Goal: Book appointment/travel/reservation

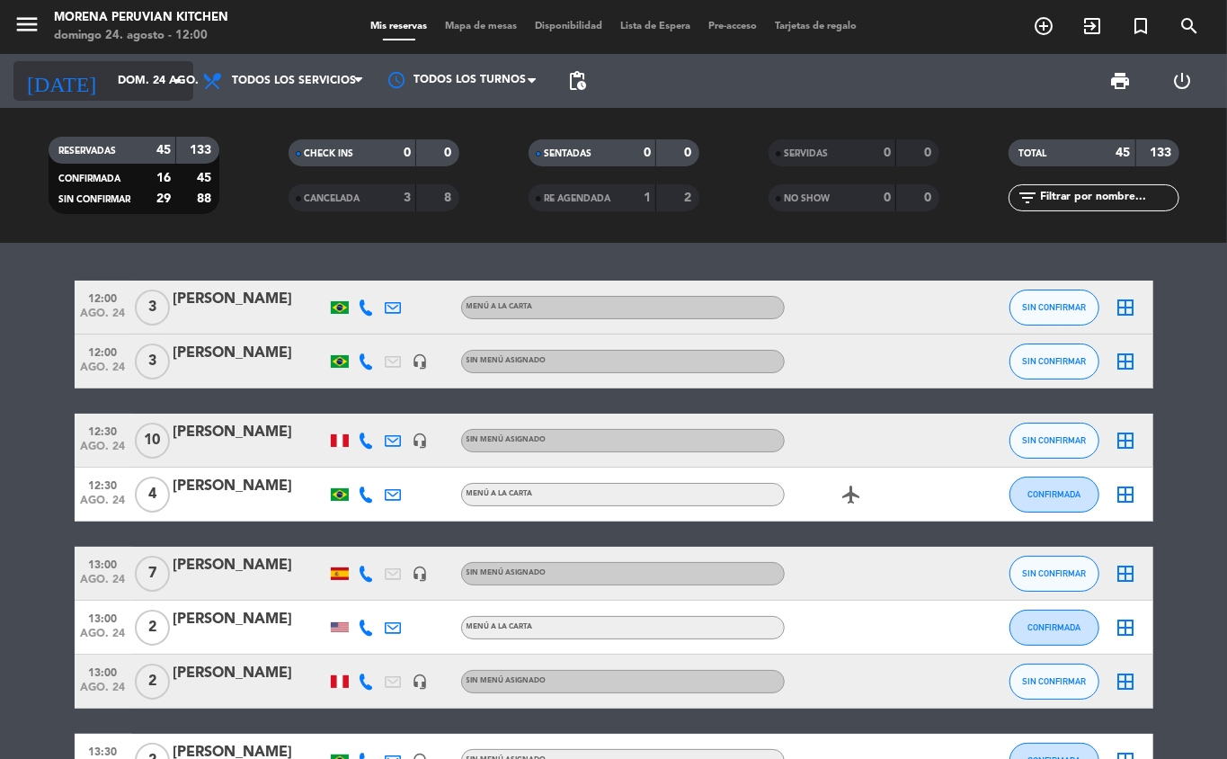
click at [147, 80] on input "dom. 24 ago." at bounding box center [185, 81] width 152 height 31
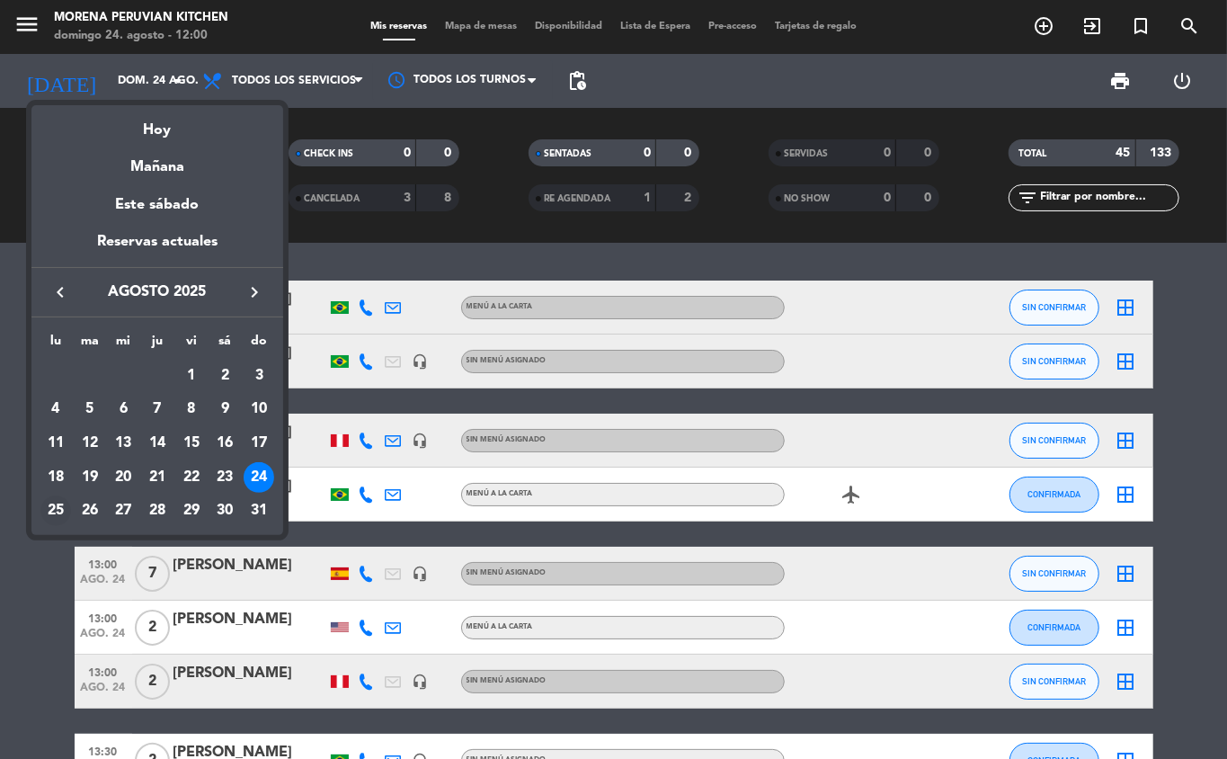
click at [52, 513] on div "25" at bounding box center [55, 510] width 31 height 31
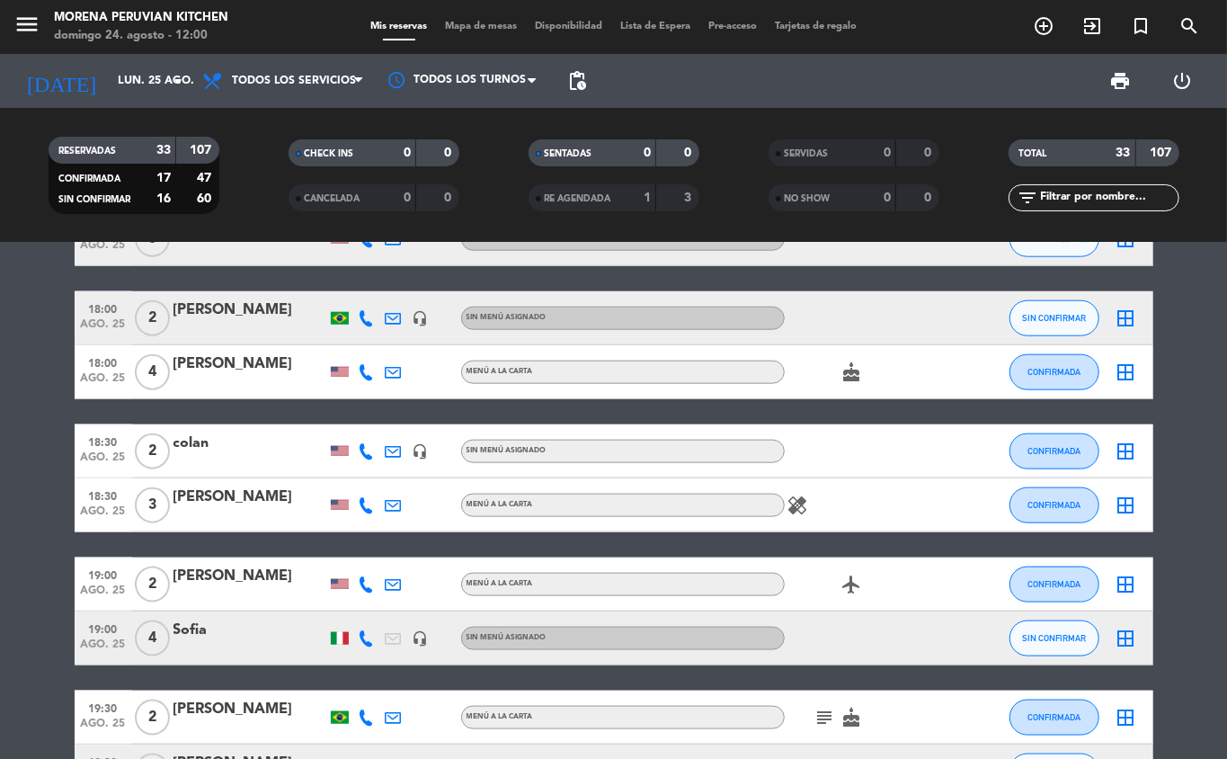
scroll to position [1079, 0]
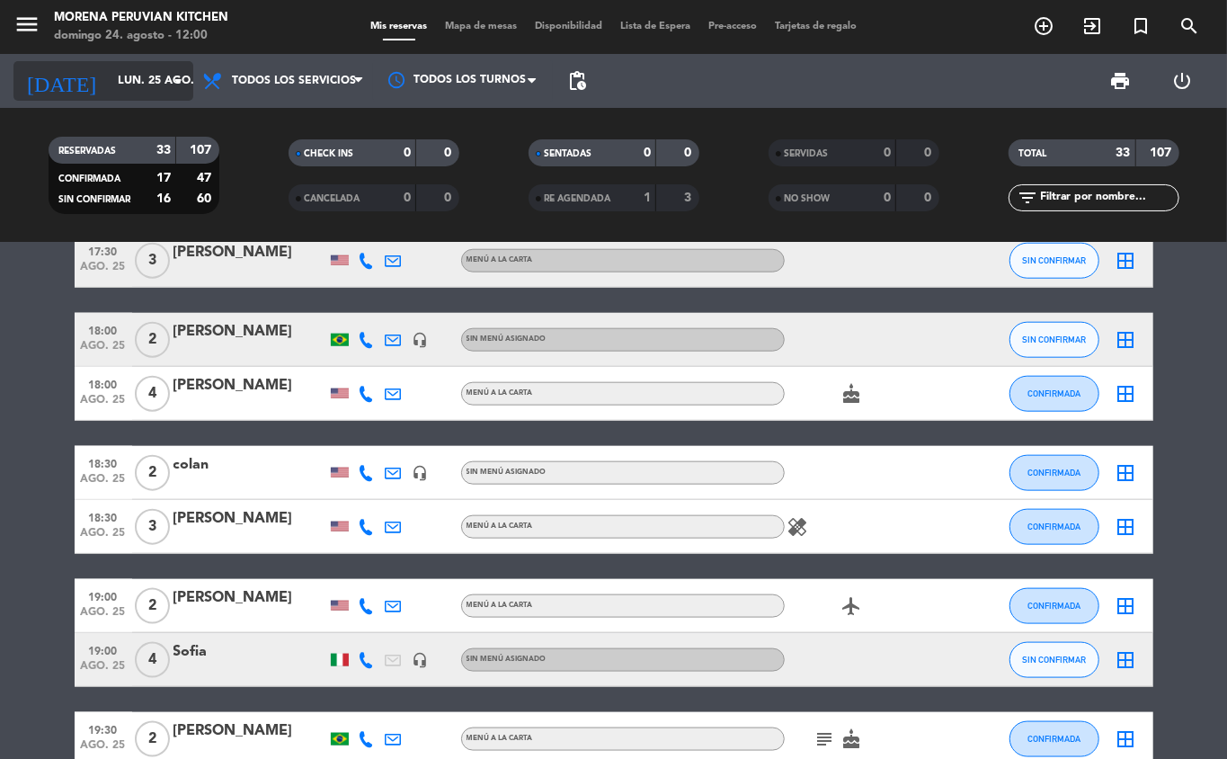
click at [135, 76] on input "lun. 25 ago." at bounding box center [185, 81] width 152 height 31
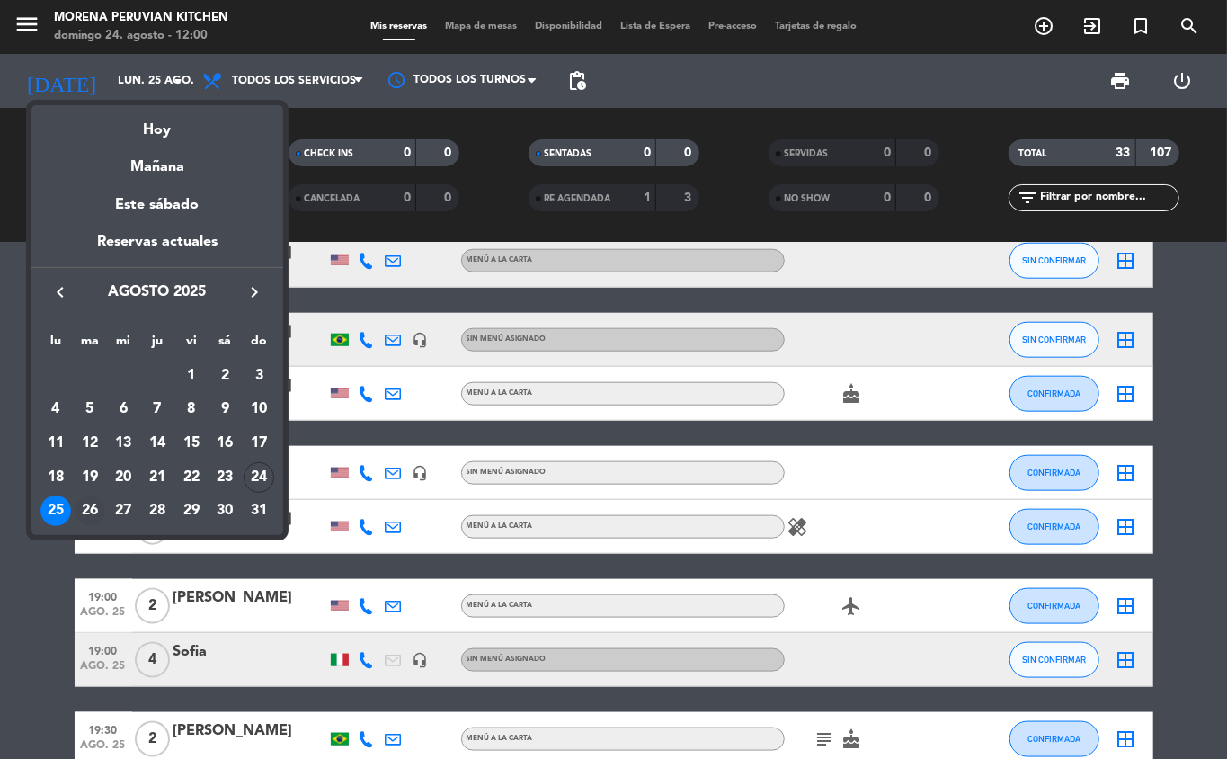
click at [84, 513] on div "26" at bounding box center [90, 510] width 31 height 31
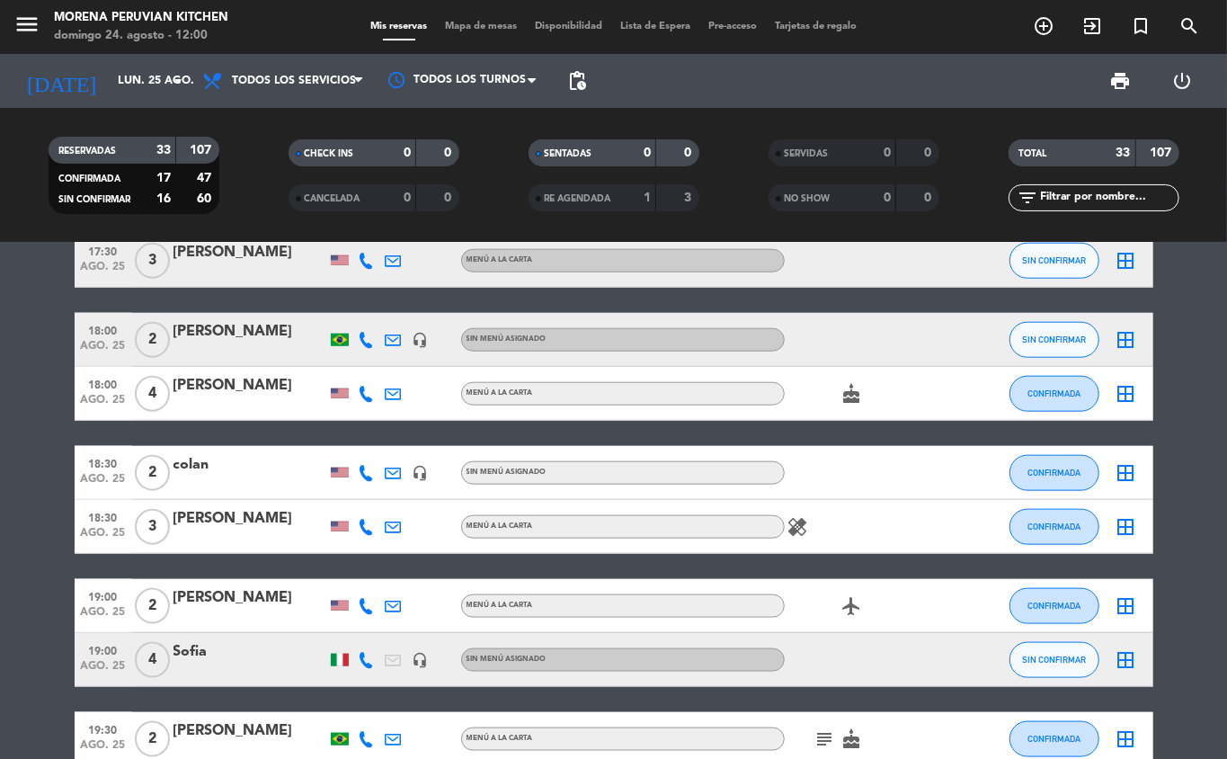
type input "[DATE] ago."
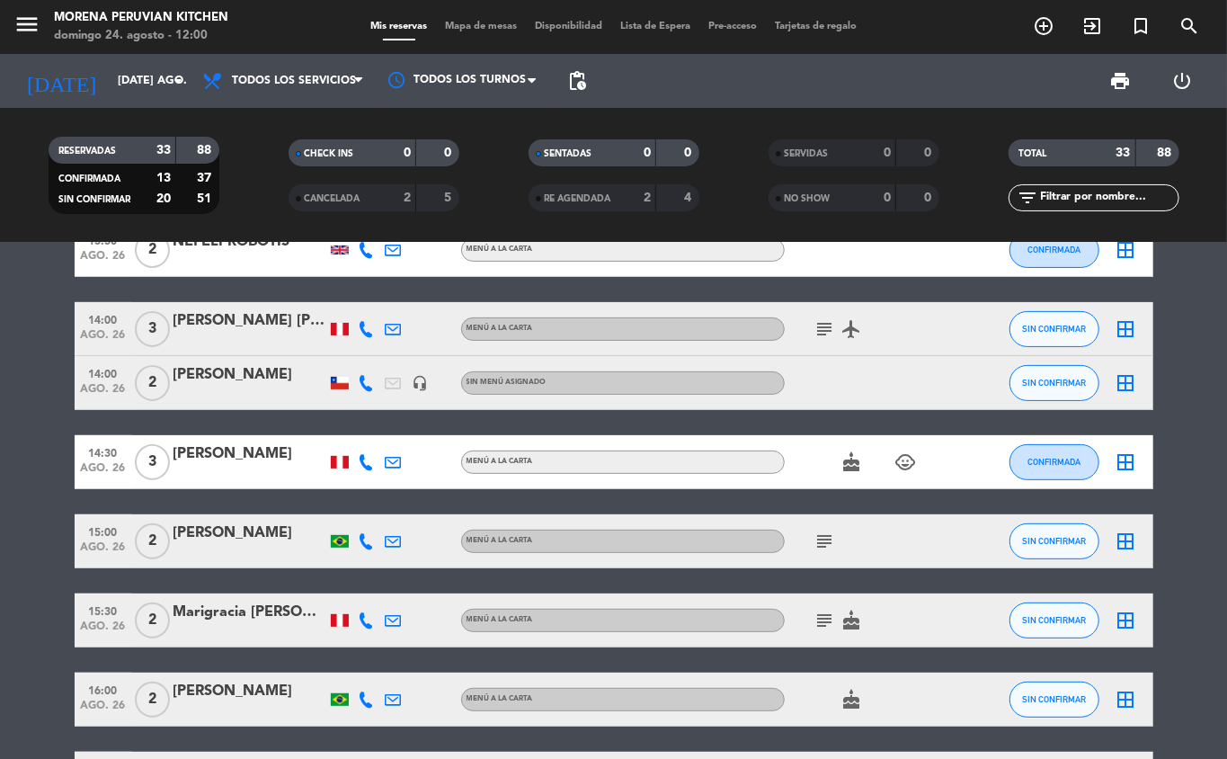
scroll to position [255, 0]
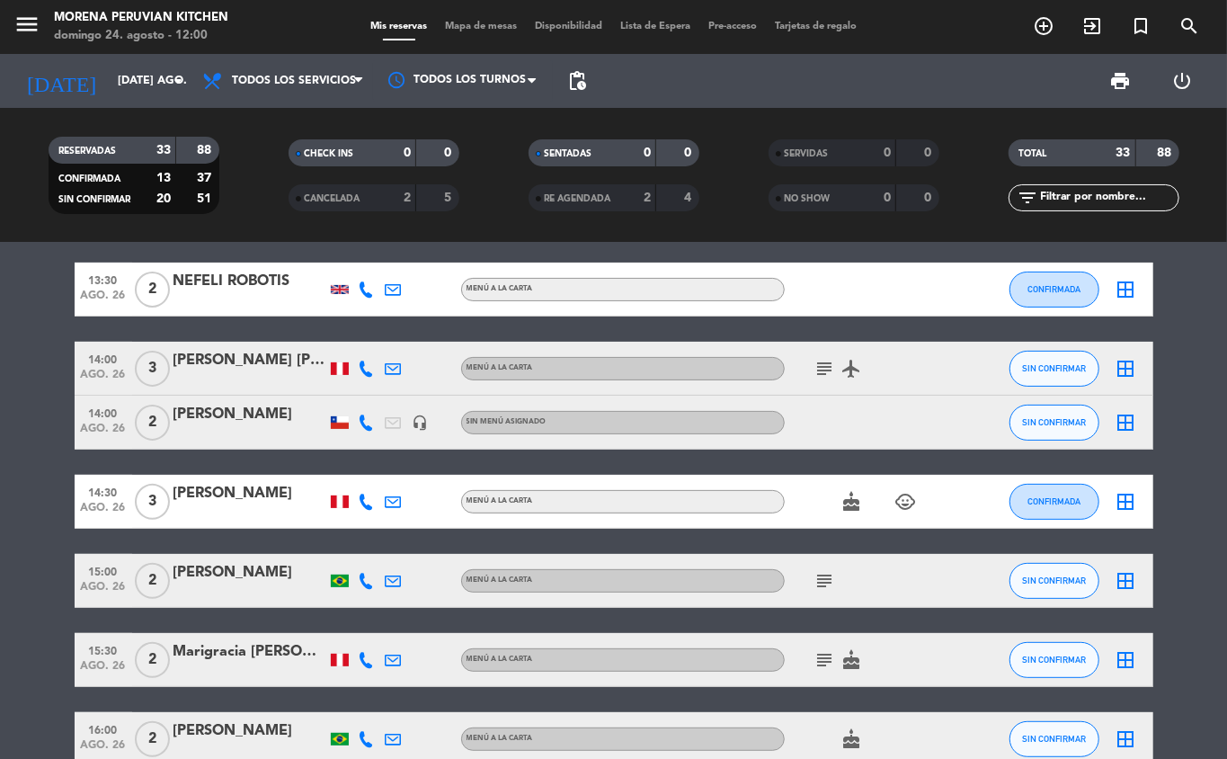
click at [1044, 23] on icon "add_circle_outline" at bounding box center [1044, 26] width 22 height 22
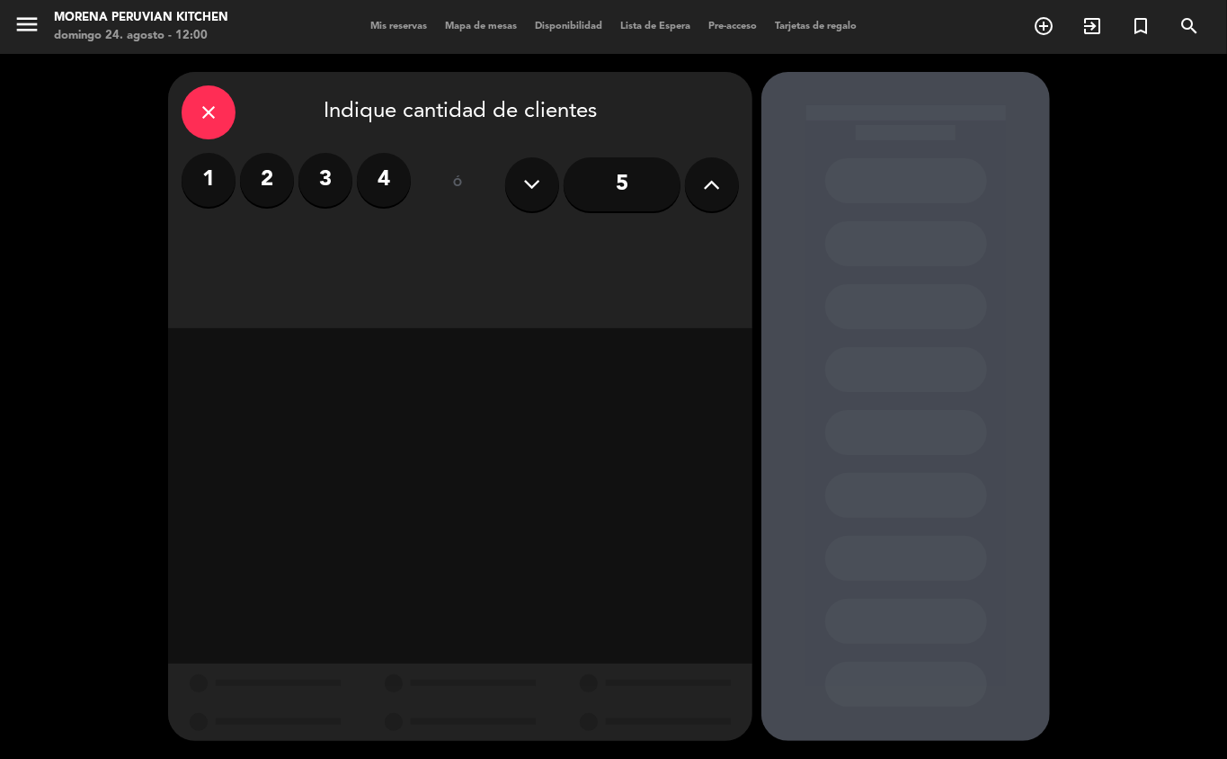
click at [260, 171] on label "2" at bounding box center [267, 180] width 54 height 54
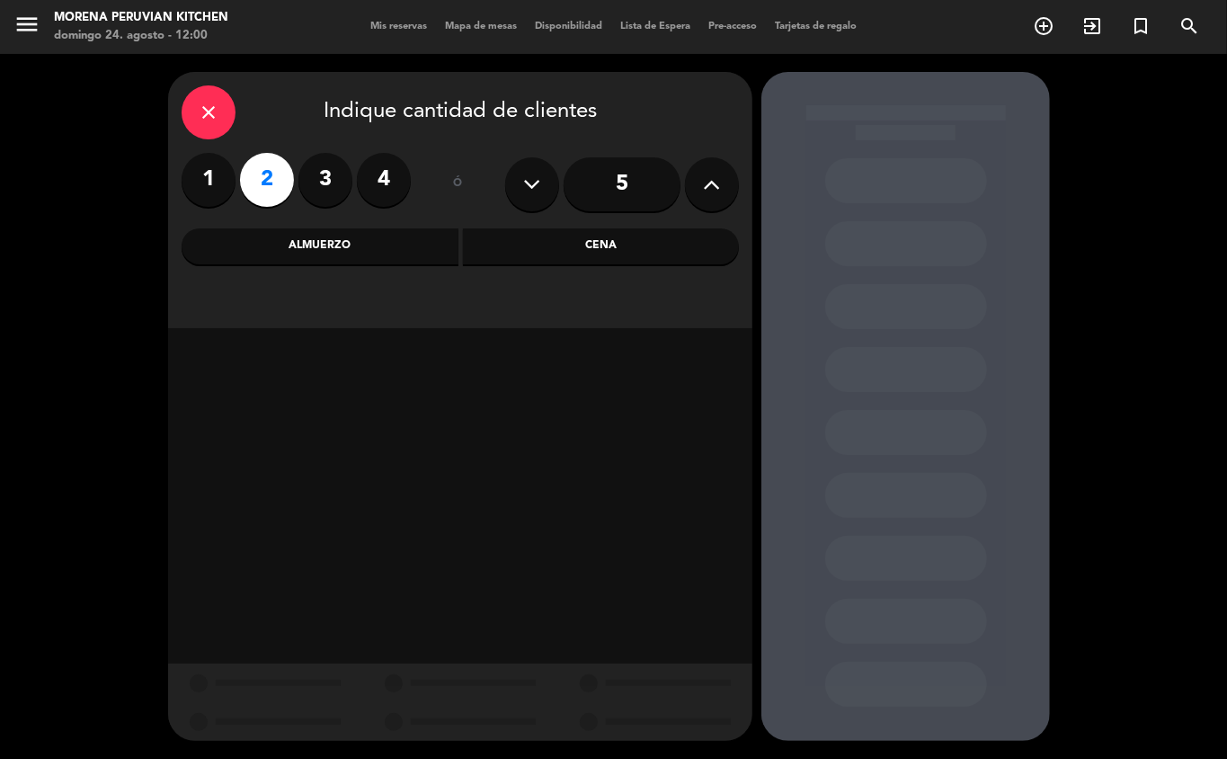
click at [561, 248] on div "Cena" at bounding box center [601, 246] width 277 height 36
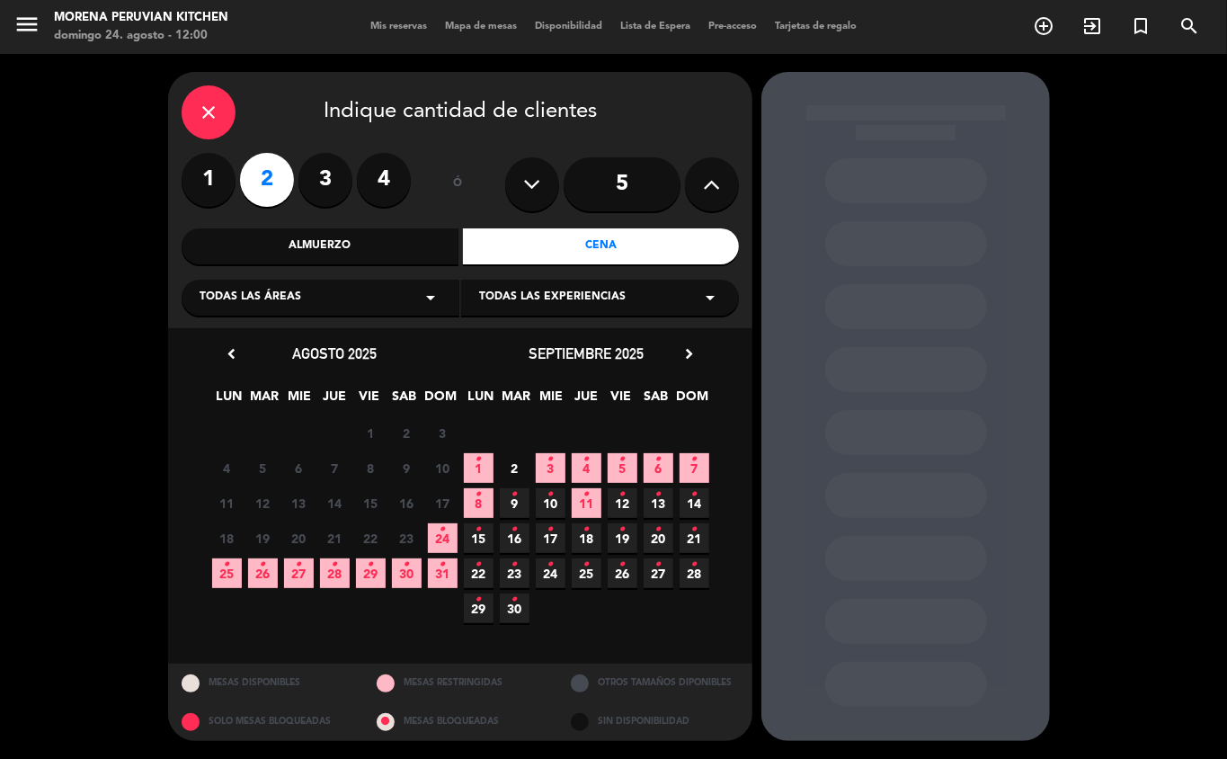
click at [224, 574] on icon "•" at bounding box center [227, 564] width 6 height 29
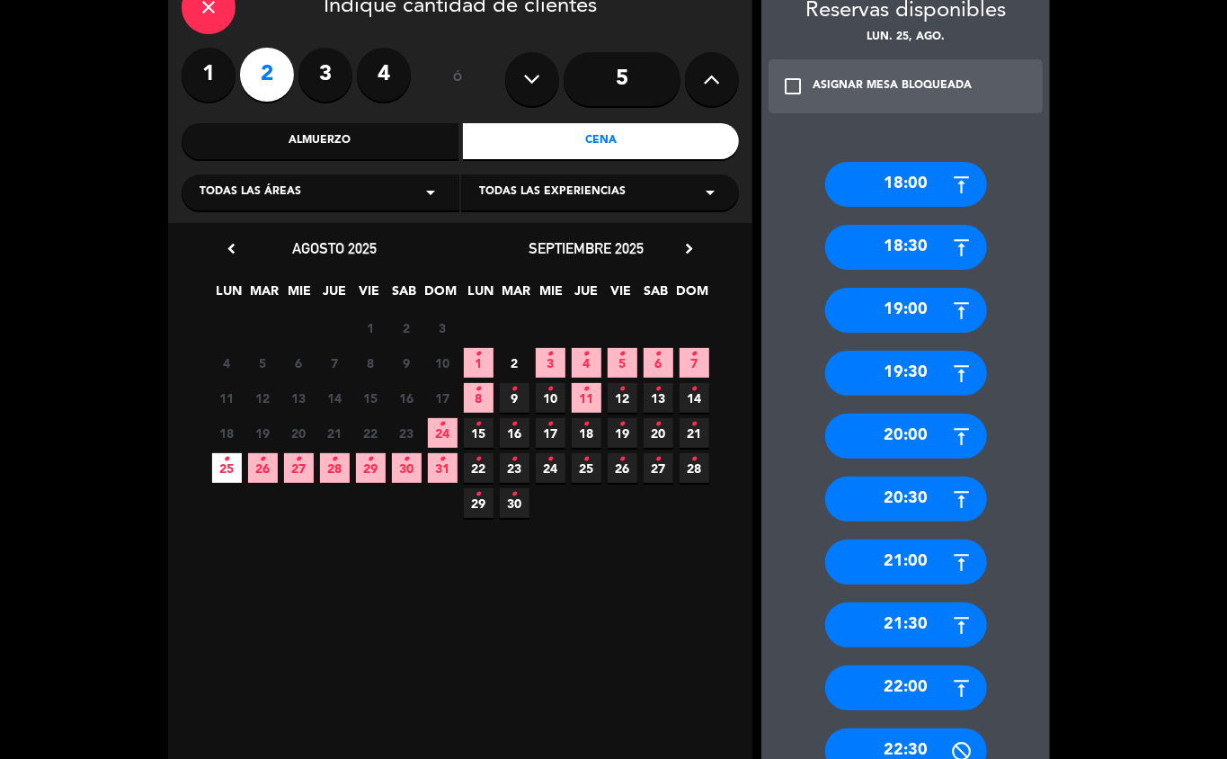
scroll to position [140, 0]
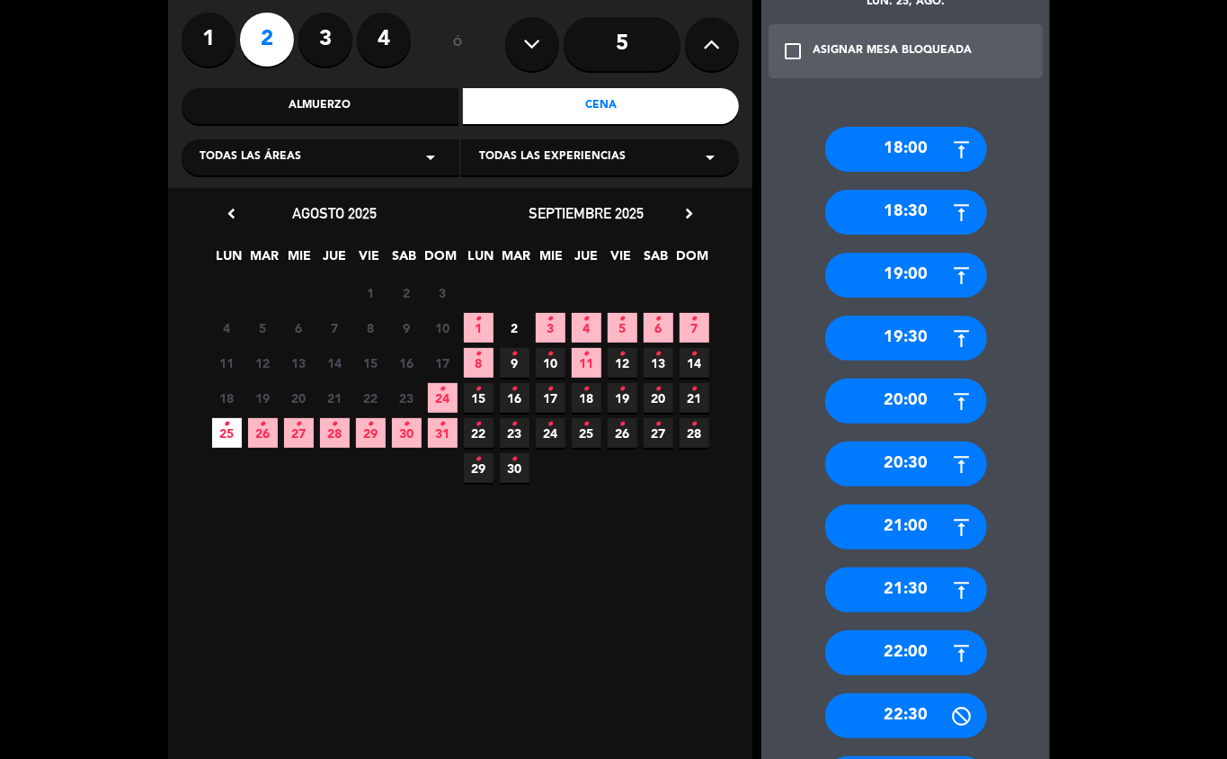
click at [918, 591] on div "21:30" at bounding box center [906, 589] width 162 height 45
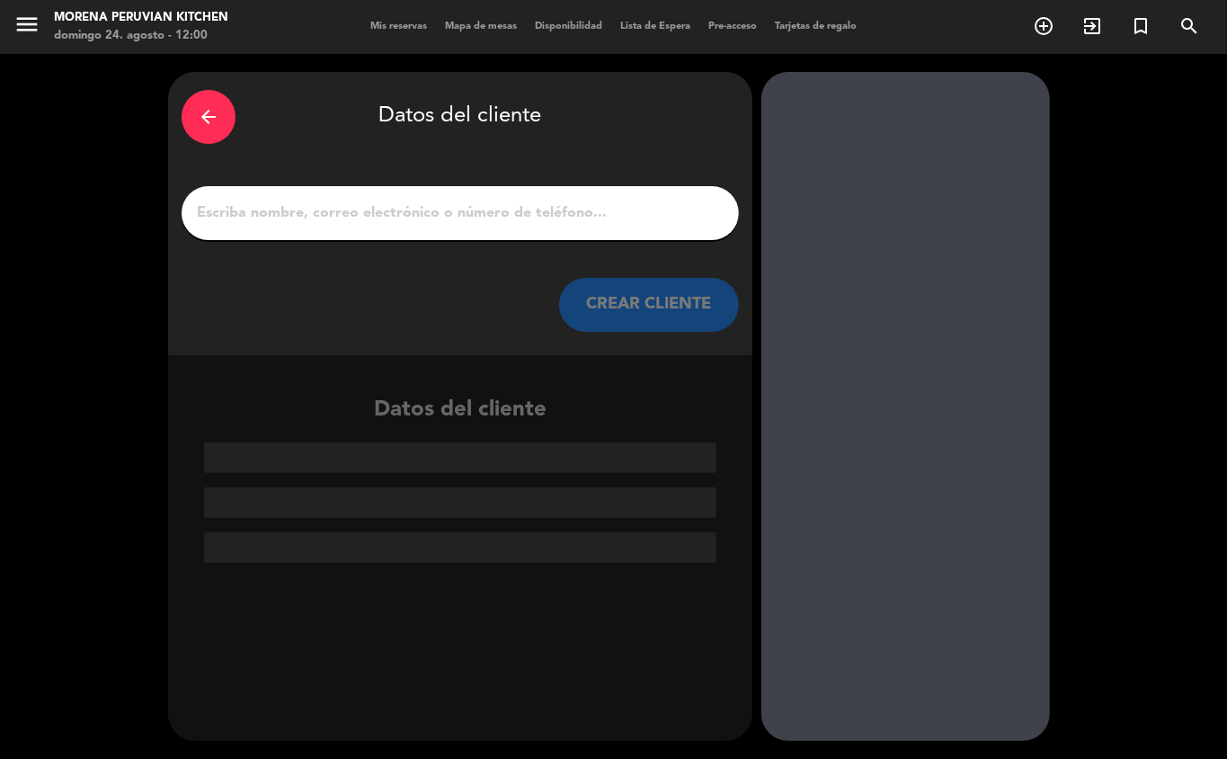
click at [447, 181] on div "arrow_back Datos del cliente CREAR CLIENTE" at bounding box center [460, 213] width 584 height 283
click at [475, 201] on input "1" at bounding box center [460, 213] width 531 height 25
click at [343, 217] on input "1" at bounding box center [460, 213] width 531 height 25
click at [292, 218] on input "1" at bounding box center [460, 213] width 531 height 25
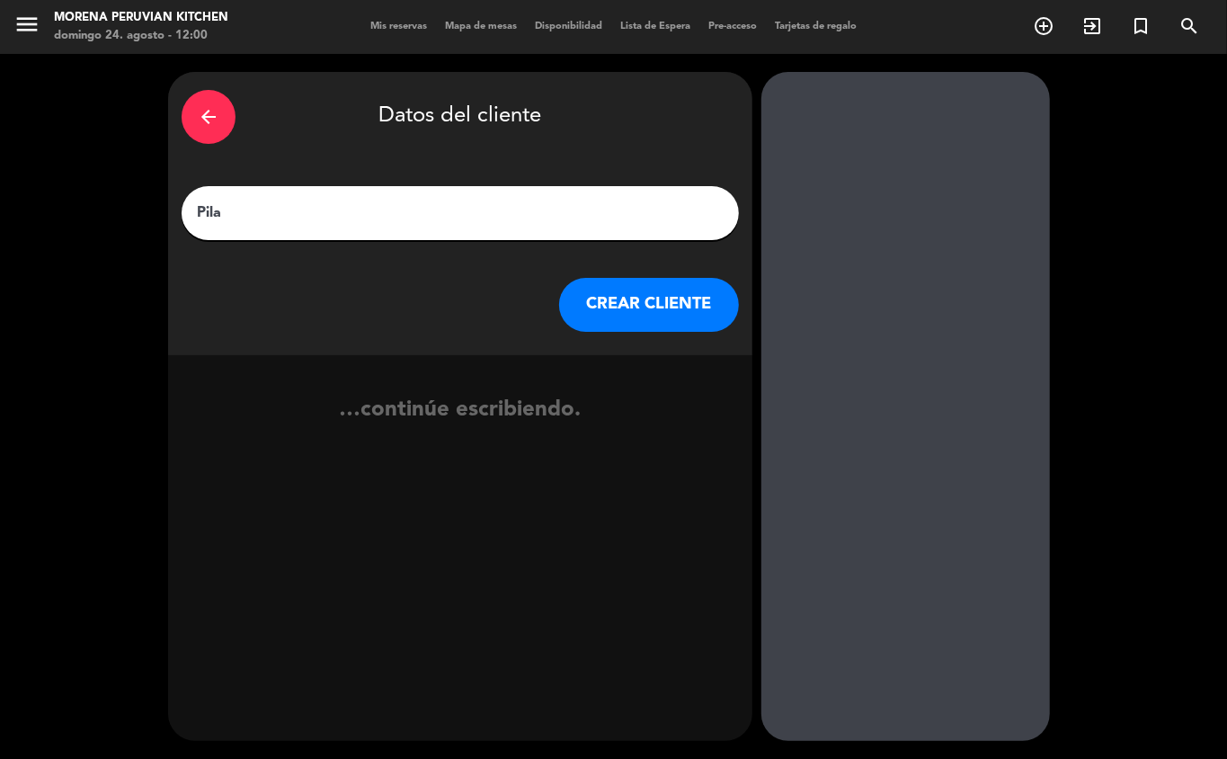
type input "[PERSON_NAME]"
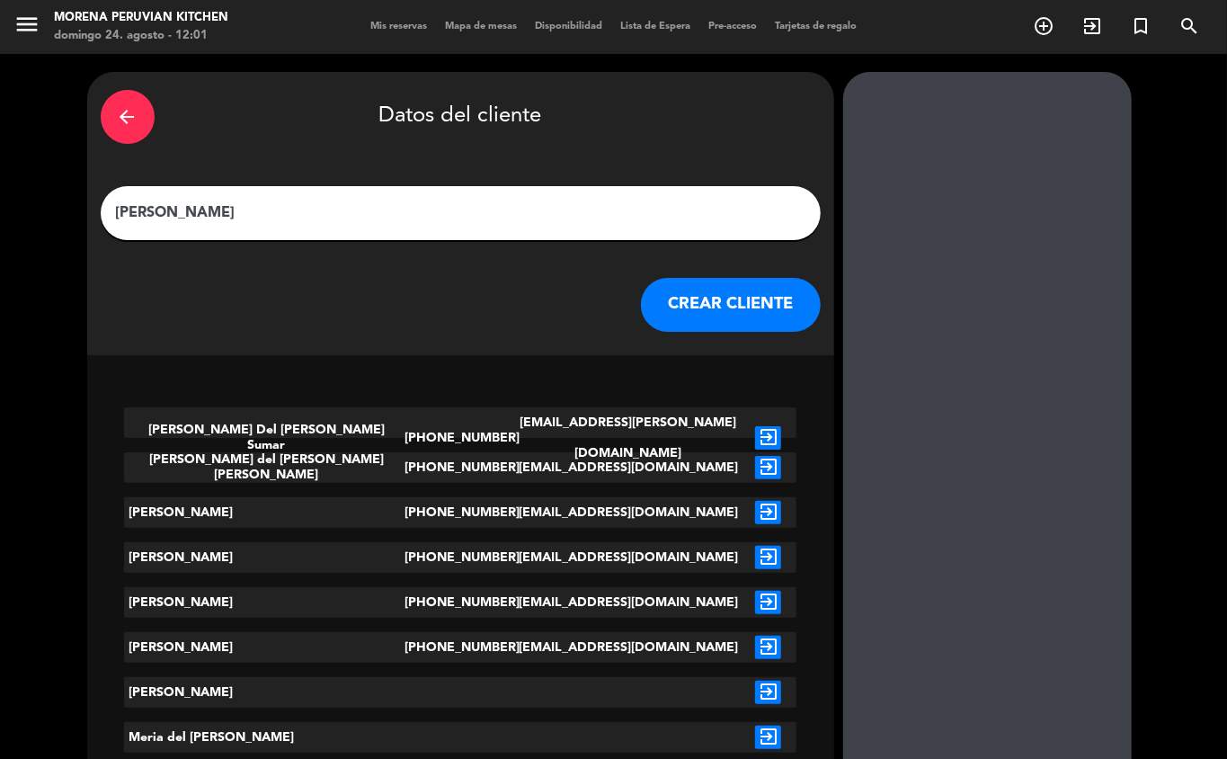
click at [655, 328] on button "CREAR CLIENTE" at bounding box center [731, 305] width 180 height 54
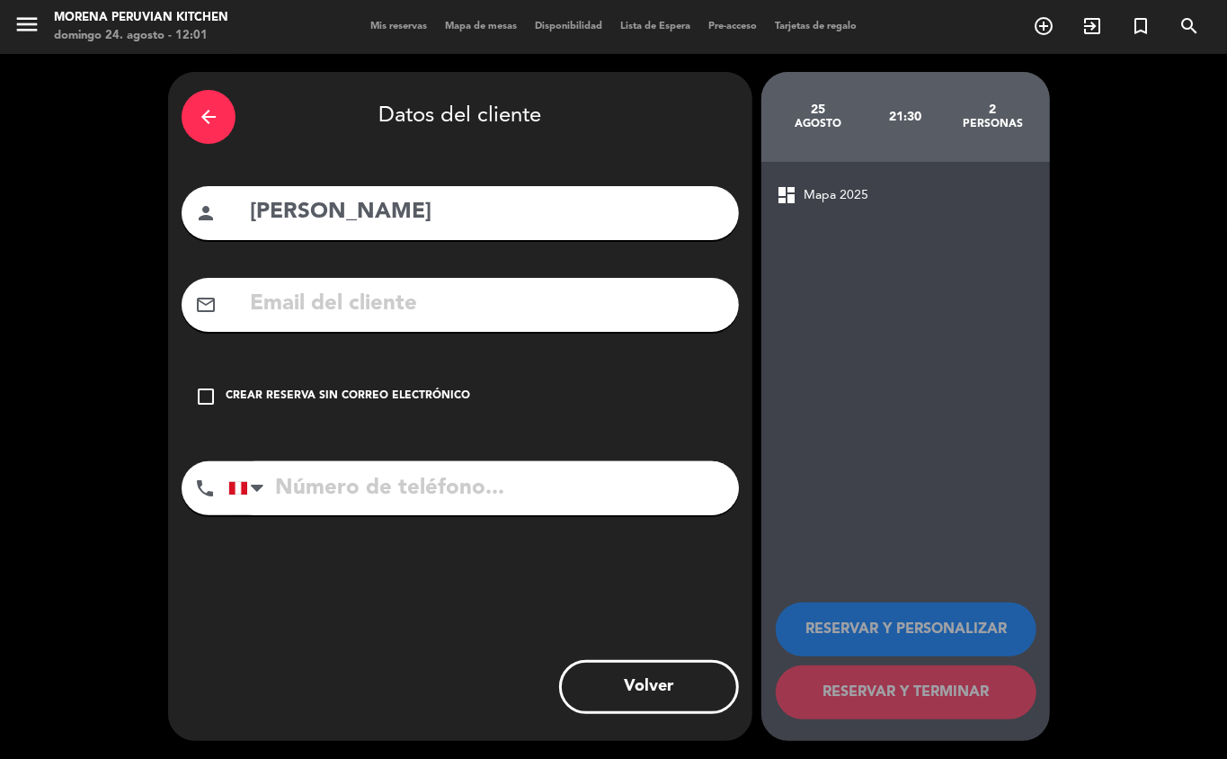
click at [291, 415] on div "check_box_outline_blank Crear reserva sin correo electrónico" at bounding box center [460, 397] width 557 height 54
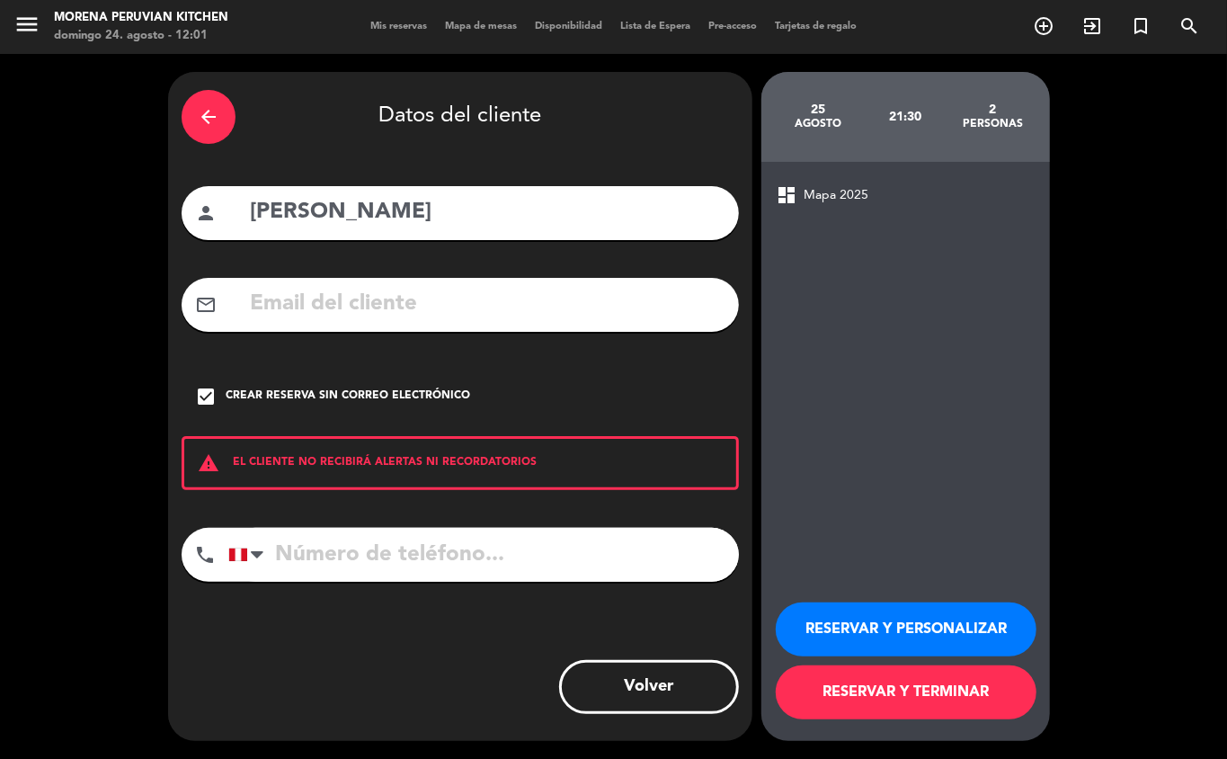
click at [382, 562] on input "tel" at bounding box center [483, 555] width 511 height 54
type input "[PHONE_NUMBER]"
click at [978, 699] on button "RESERVAR Y TERMINAR" at bounding box center [906, 692] width 261 height 54
